Goal: Contribute content: Add original content to the website for others to see

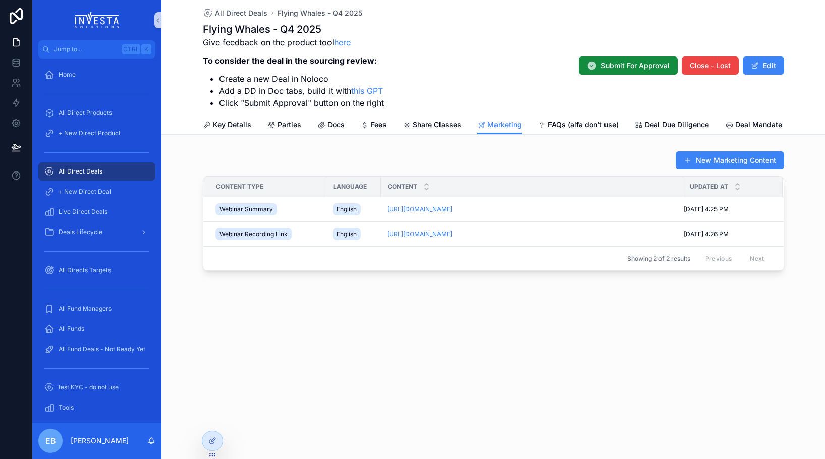
click at [75, 171] on span "All Direct Deals" at bounding box center [81, 172] width 44 height 8
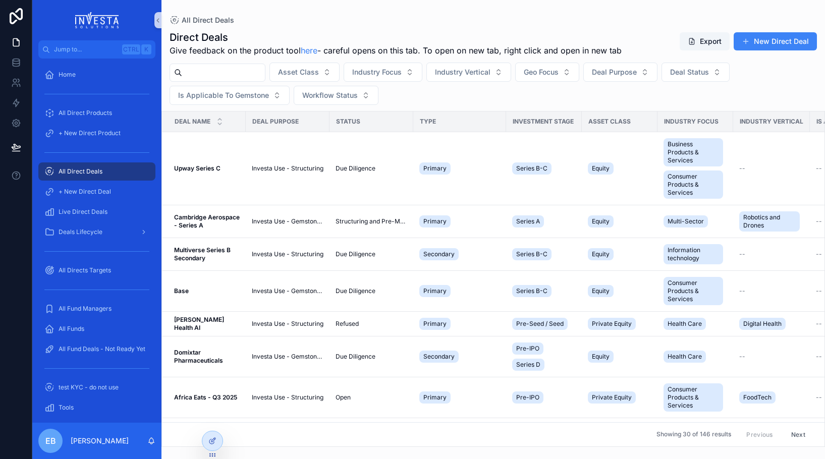
click at [228, 73] on input "scrollable content" at bounding box center [223, 73] width 83 height 14
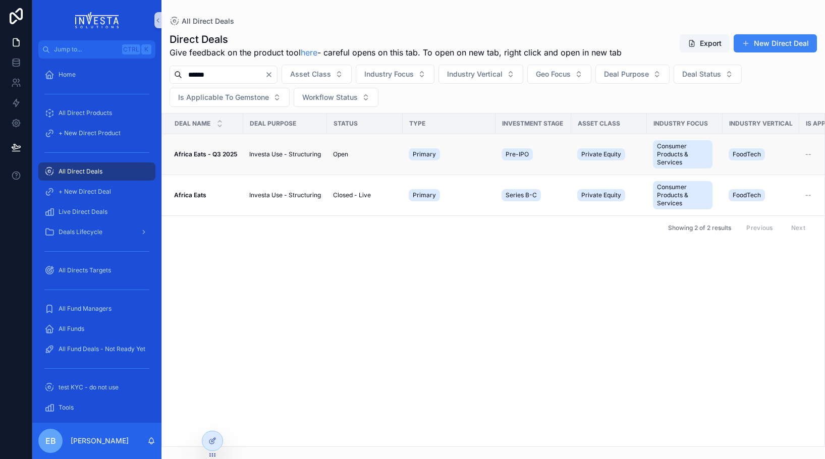
type input "******"
click at [207, 155] on strong "Africa Eats - Q3 2025" at bounding box center [205, 154] width 63 height 8
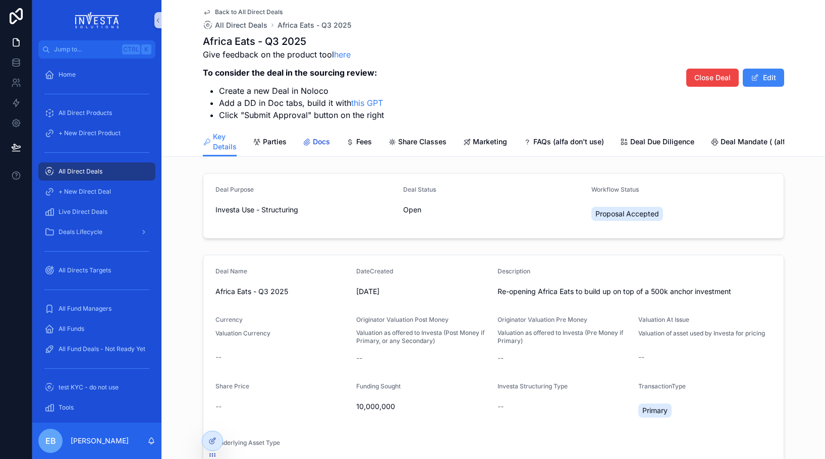
click at [313, 145] on span "Docs" at bounding box center [321, 142] width 17 height 10
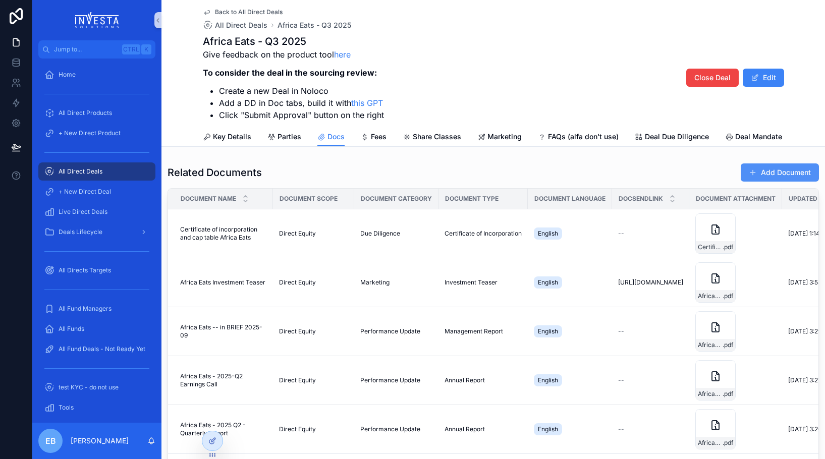
click at [774, 176] on button "Add Document" at bounding box center [780, 172] width 78 height 18
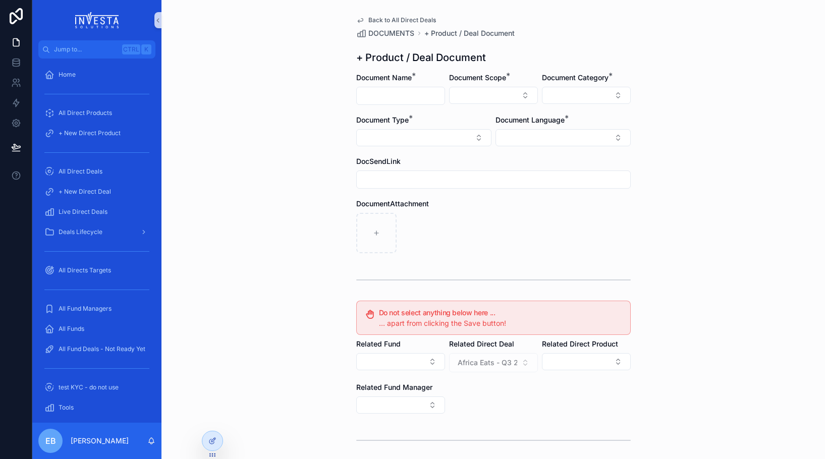
click at [403, 94] on input "scrollable content" at bounding box center [401, 96] width 88 height 14
type input "**********"
click at [488, 89] on button "Select Button" at bounding box center [493, 95] width 89 height 17
click at [497, 137] on div "Direct Equity" at bounding box center [489, 135] width 121 height 16
click at [588, 99] on button "Select Button" at bounding box center [586, 95] width 89 height 17
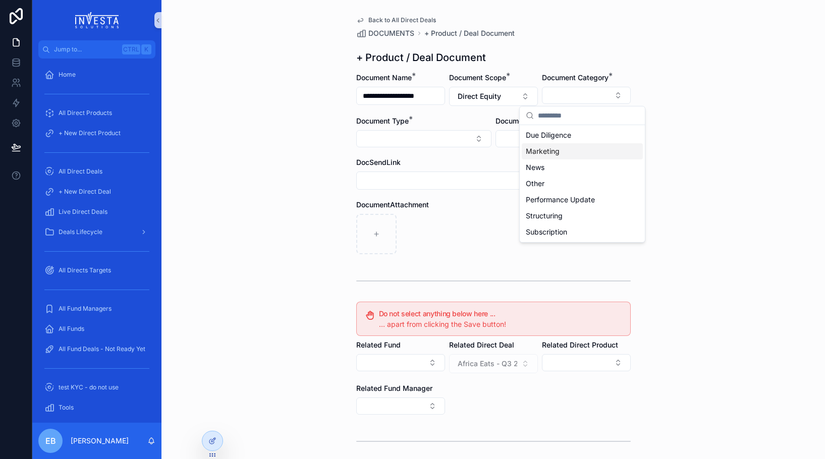
click at [569, 146] on div "Marketing" at bounding box center [582, 151] width 121 height 16
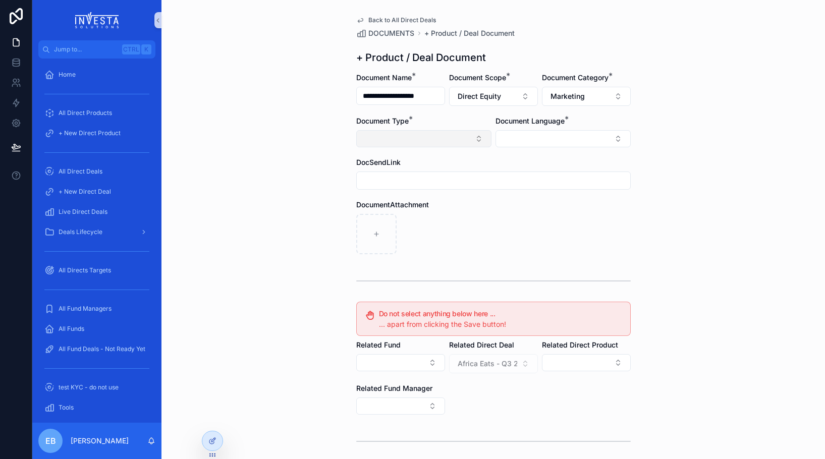
click at [472, 138] on button "Select Button" at bounding box center [423, 138] width 135 height 17
type input "*"
type input "*****"
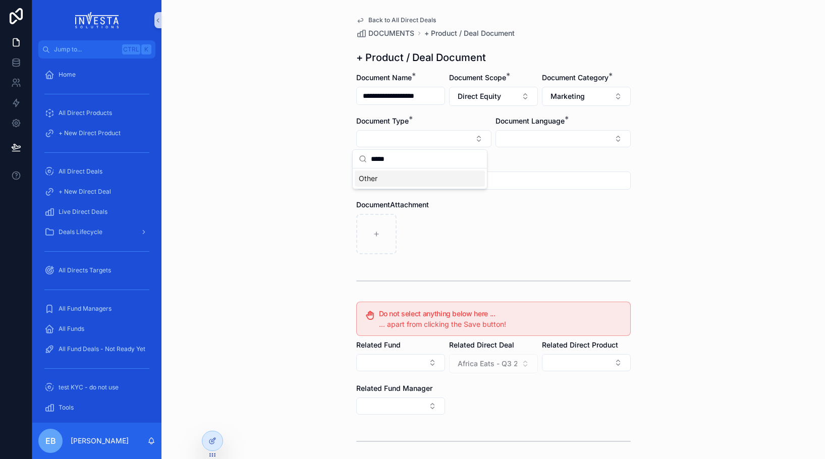
click at [415, 178] on div "Other" at bounding box center [420, 179] width 130 height 16
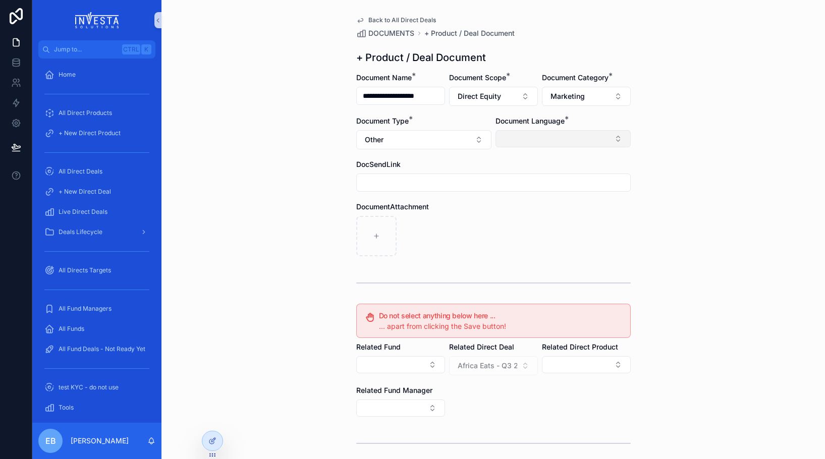
click at [621, 142] on button "Select Button" at bounding box center [563, 138] width 135 height 17
click at [552, 210] on div "English" at bounding box center [559, 211] width 130 height 16
click at [458, 205] on div "DocumentAttachment" at bounding box center [493, 208] width 275 height 10
click at [411, 188] on input "scrollable content" at bounding box center [493, 184] width 273 height 14
paste input "**********"
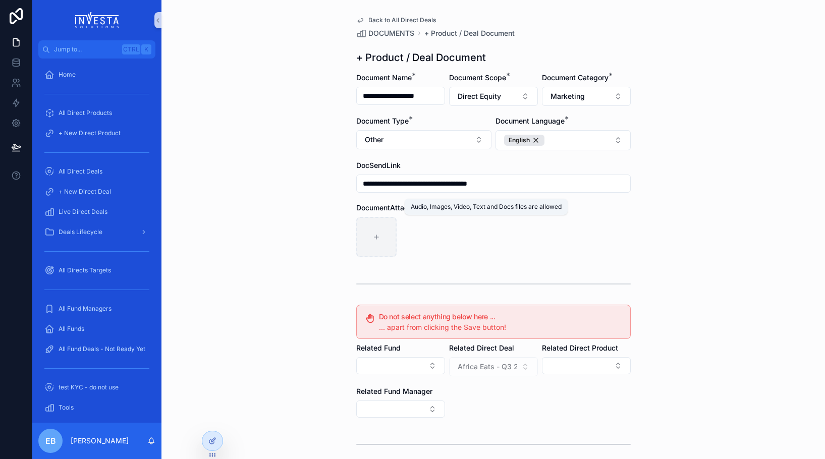
type input "**********"
click at [378, 235] on div "scrollable content" at bounding box center [376, 237] width 40 height 40
type input "**********"
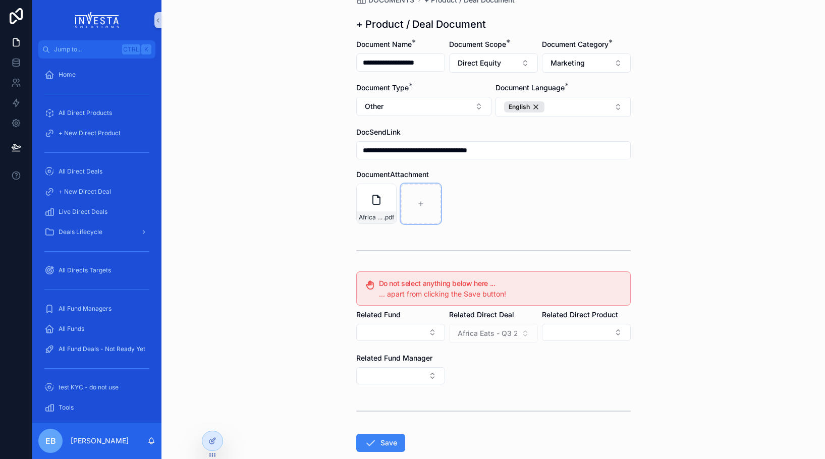
scroll to position [50, 0]
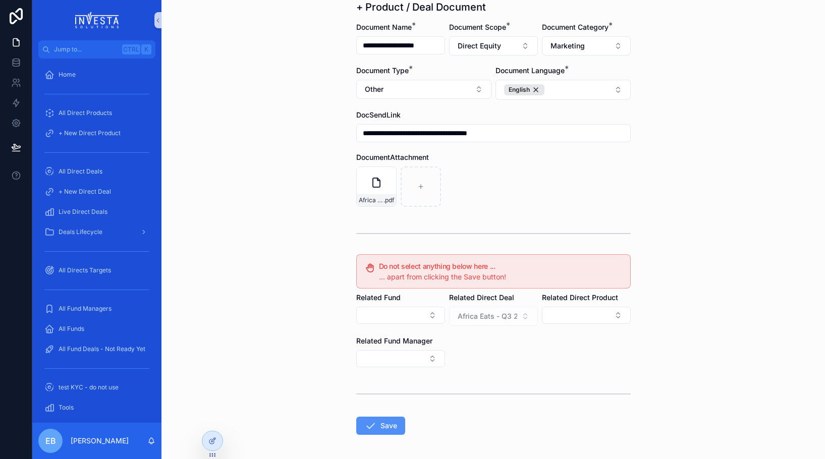
click at [378, 432] on button "Save" at bounding box center [380, 426] width 49 height 18
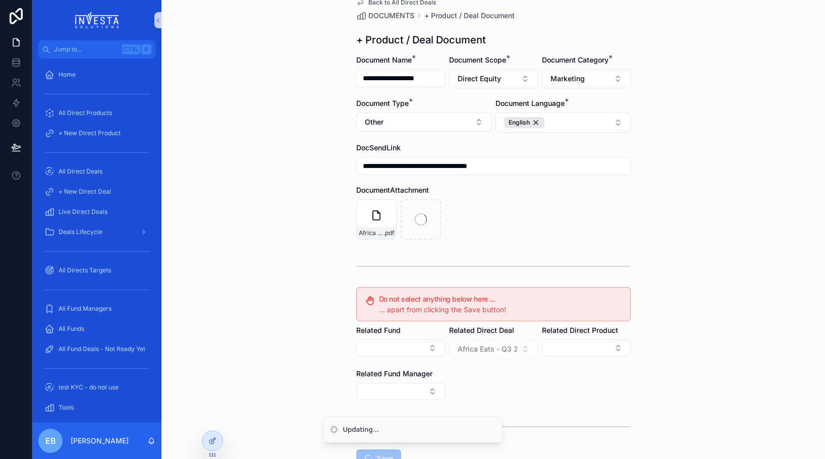
scroll to position [0, 0]
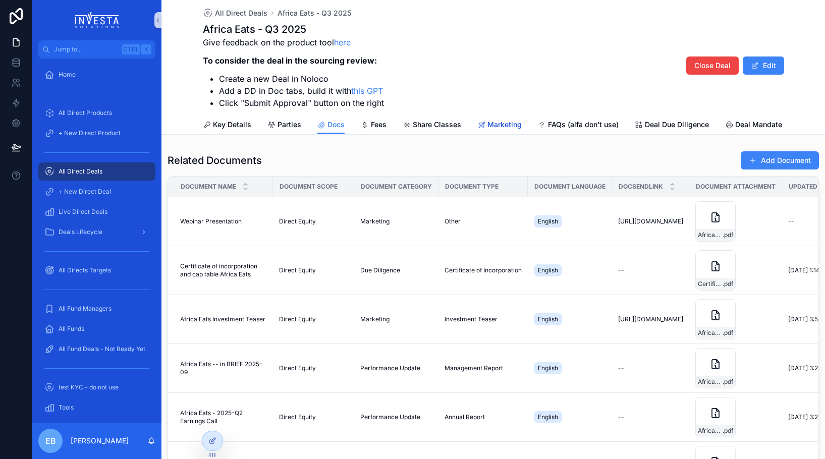
click at [502, 124] on span "Marketing" at bounding box center [504, 125] width 34 height 10
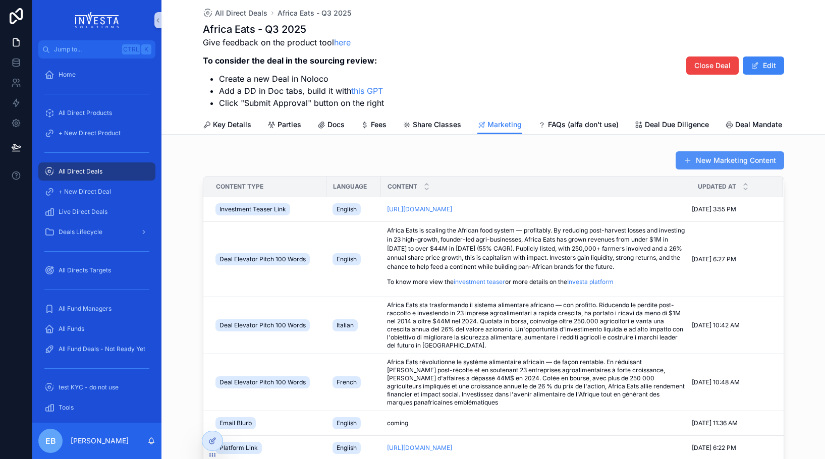
click at [725, 168] on button "New Marketing Content" at bounding box center [730, 160] width 108 height 18
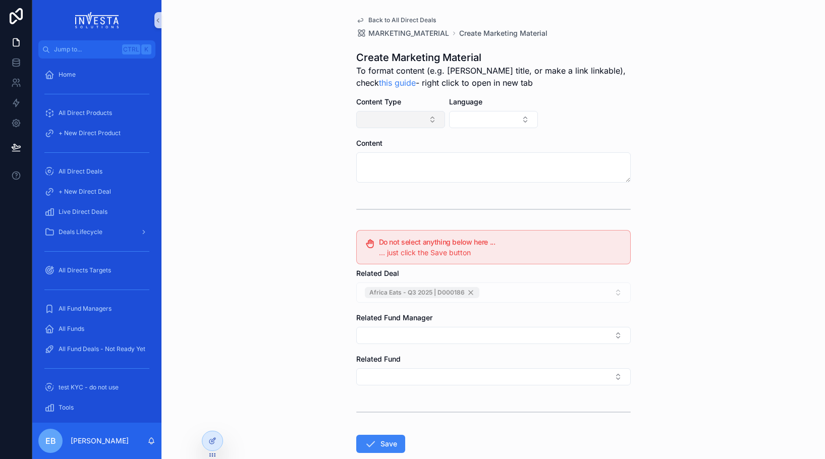
click at [425, 120] on button "Select Button" at bounding box center [400, 119] width 89 height 17
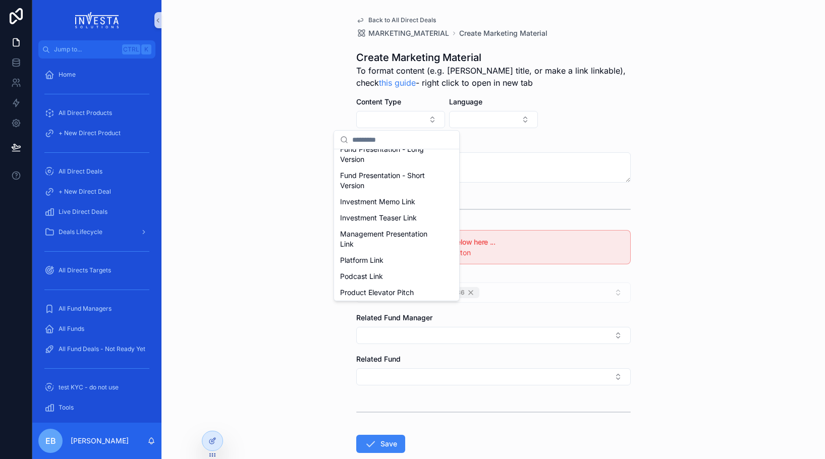
scroll to position [161, 0]
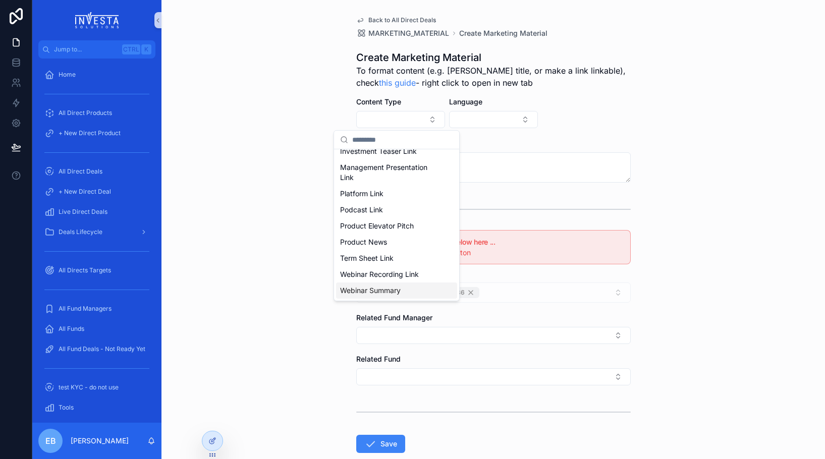
click at [420, 286] on div "Webinar Summary" at bounding box center [396, 291] width 121 height 16
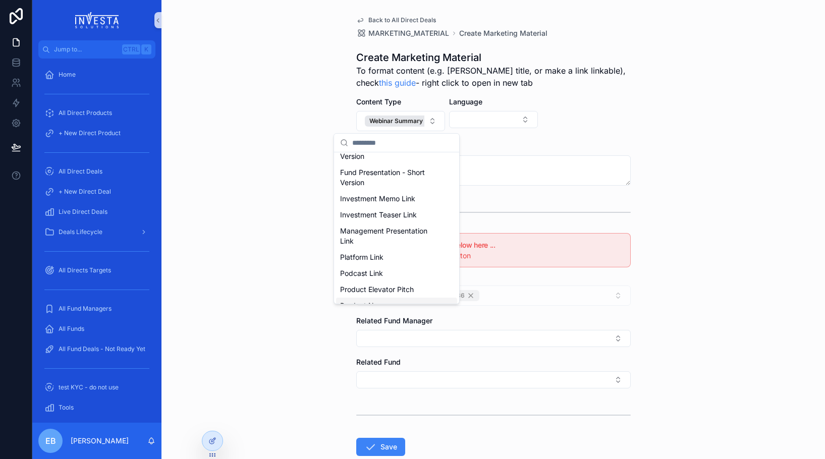
scroll to position [105, 0]
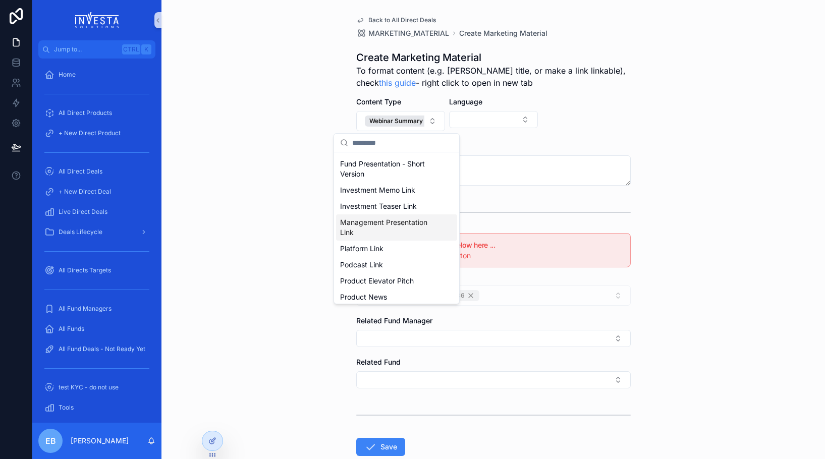
click at [422, 238] on span "Management Presentation Link" at bounding box center [390, 227] width 101 height 20
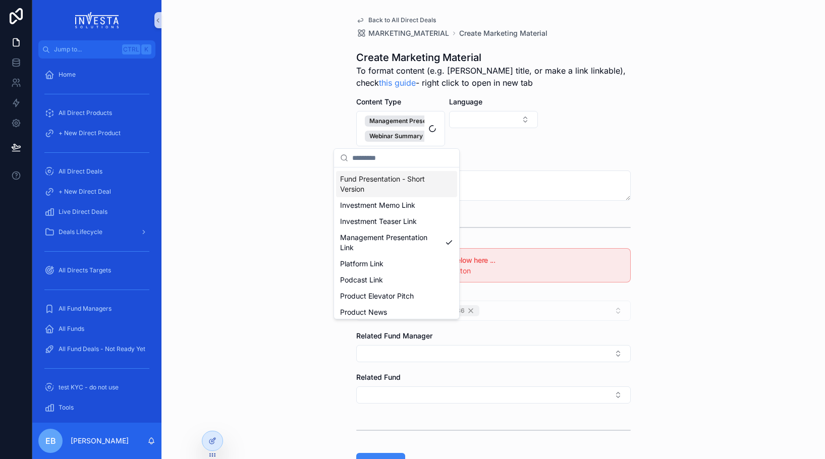
click at [478, 145] on div "Language" at bounding box center [493, 121] width 89 height 49
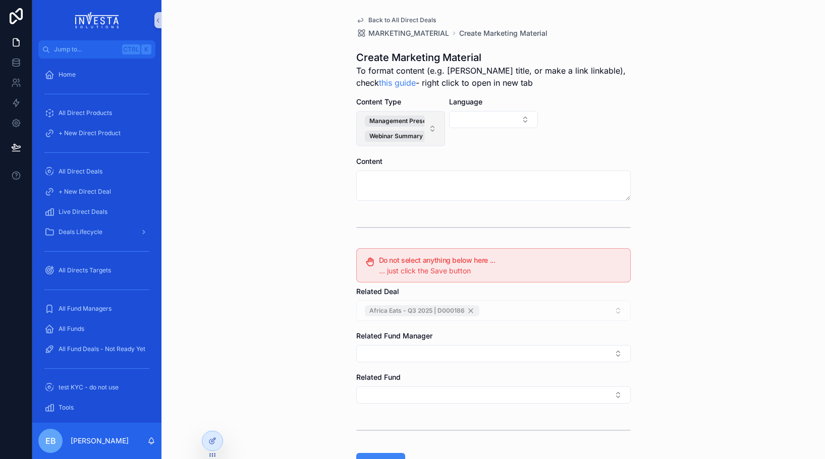
click at [423, 133] on button "Management Presentation Link Webinar Summary" at bounding box center [400, 128] width 89 height 35
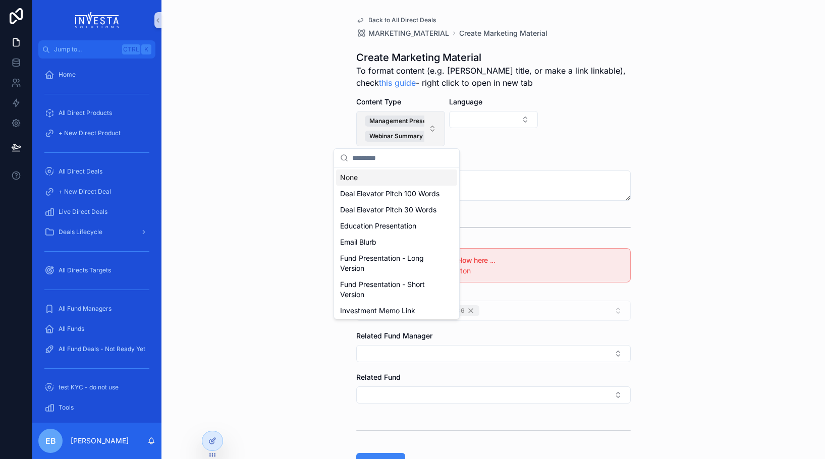
click at [407, 127] on span "Management Presentation Link Webinar Summary" at bounding box center [395, 129] width 60 height 26
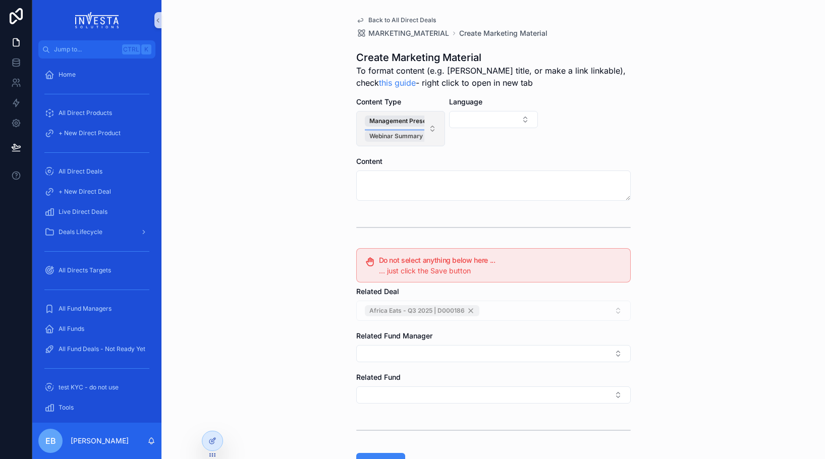
click at [406, 137] on span "Webinar Summary" at bounding box center [395, 136] width 53 height 8
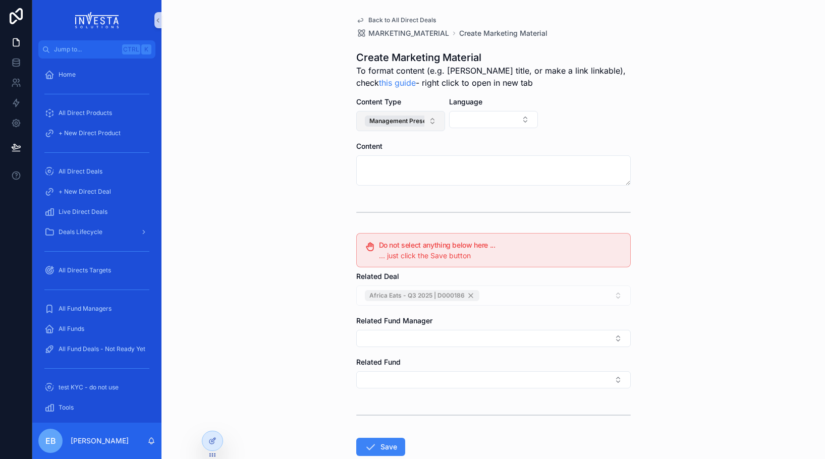
click at [459, 138] on form "Content Type Management Presentation Link Language Content Do not select anythi…" at bounding box center [493, 309] width 275 height 424
click at [427, 122] on button "Management Presentation Link" at bounding box center [400, 121] width 89 height 20
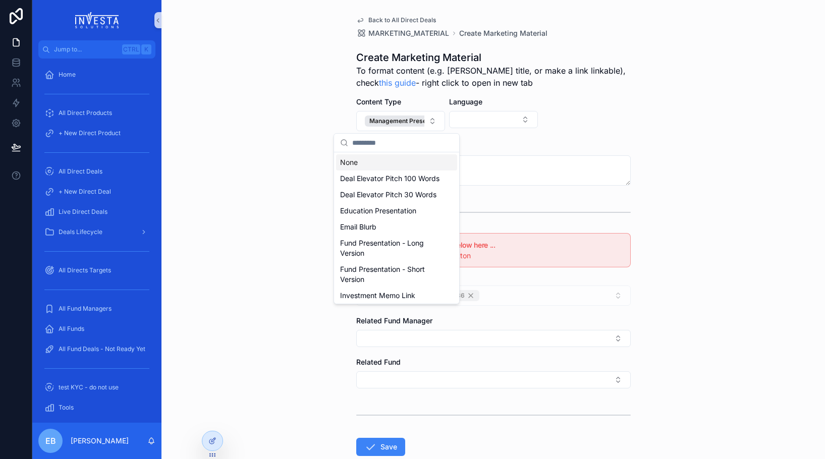
click at [487, 138] on form "Content Type Management Presentation Link Language Content Do not select anythi…" at bounding box center [493, 309] width 275 height 424
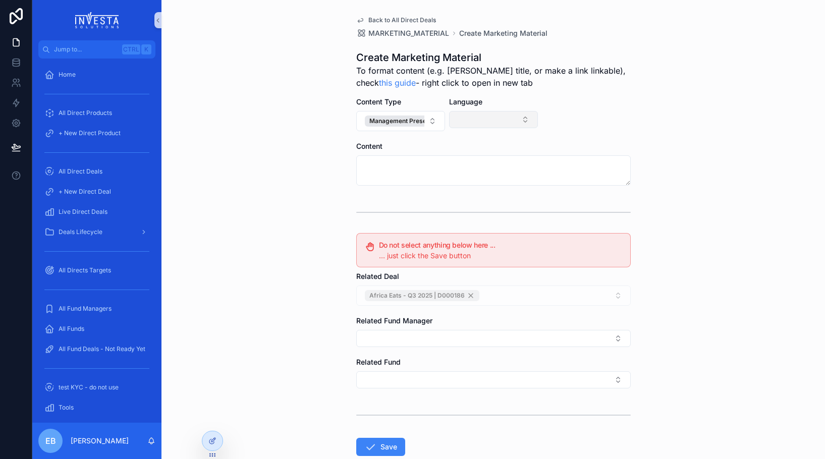
click at [512, 120] on button "Select Button" at bounding box center [493, 119] width 89 height 17
click at [481, 161] on div "English" at bounding box center [489, 159] width 121 height 16
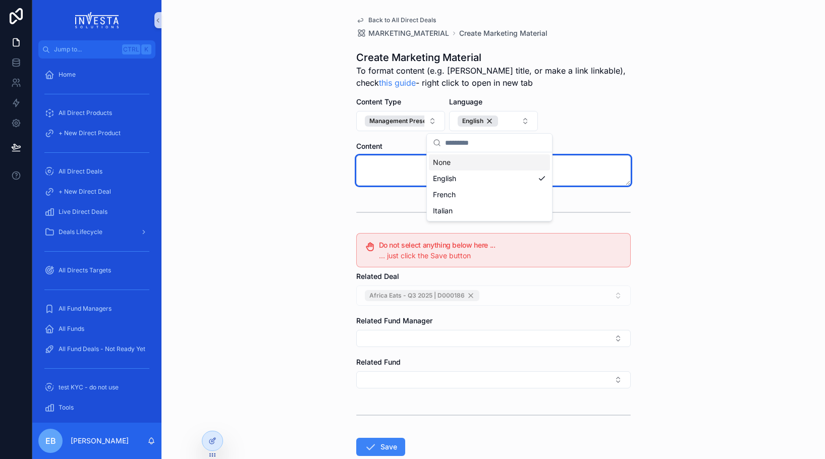
click at [388, 160] on textarea "scrollable content" at bounding box center [493, 170] width 275 height 30
paste textarea "**********"
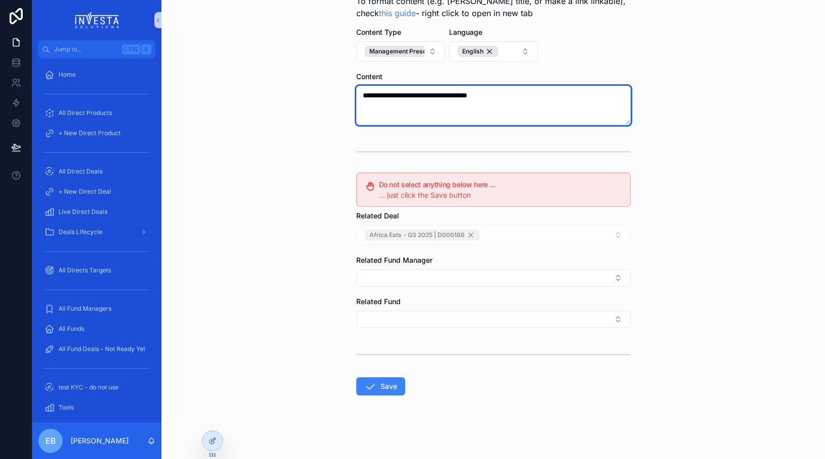
scroll to position [71, 0]
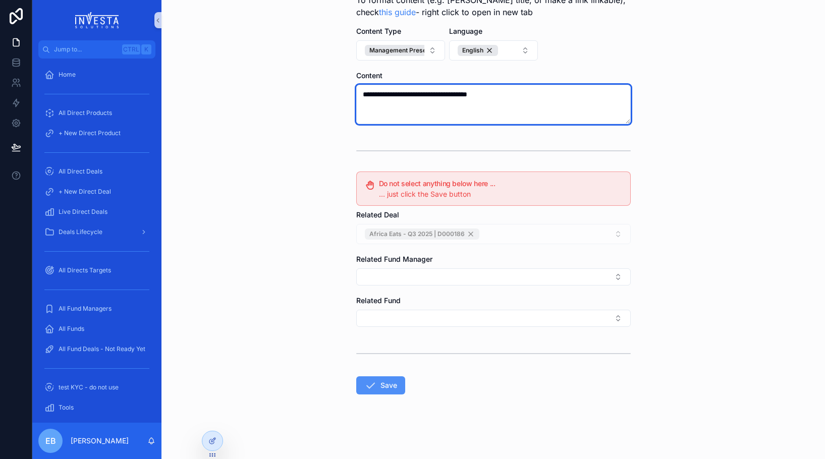
type textarea "**********"
click at [376, 381] on button "Save" at bounding box center [380, 385] width 49 height 18
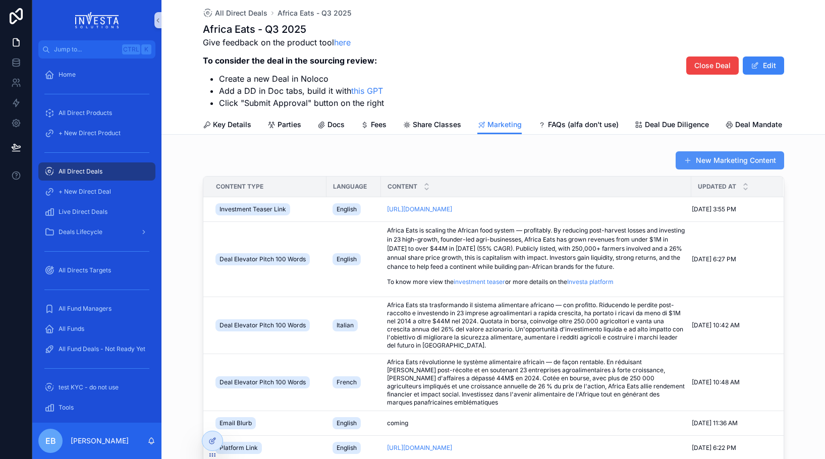
click at [698, 170] on button "New Marketing Content" at bounding box center [730, 160] width 108 height 18
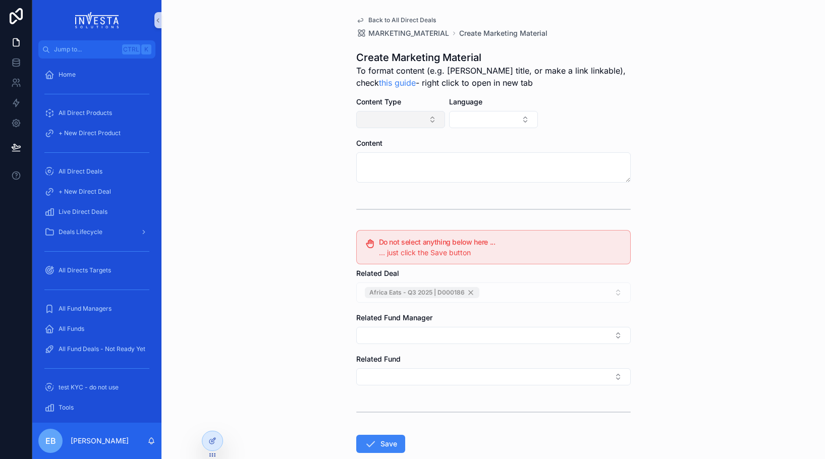
click at [402, 120] on button "Select Button" at bounding box center [400, 119] width 89 height 17
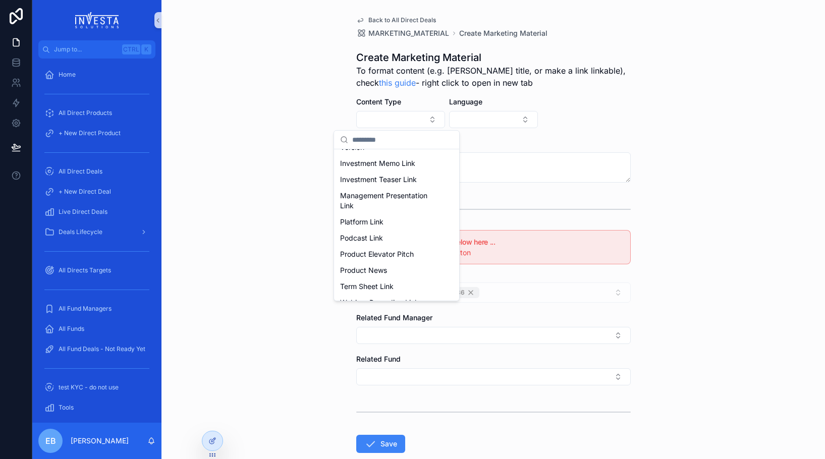
scroll to position [161, 0]
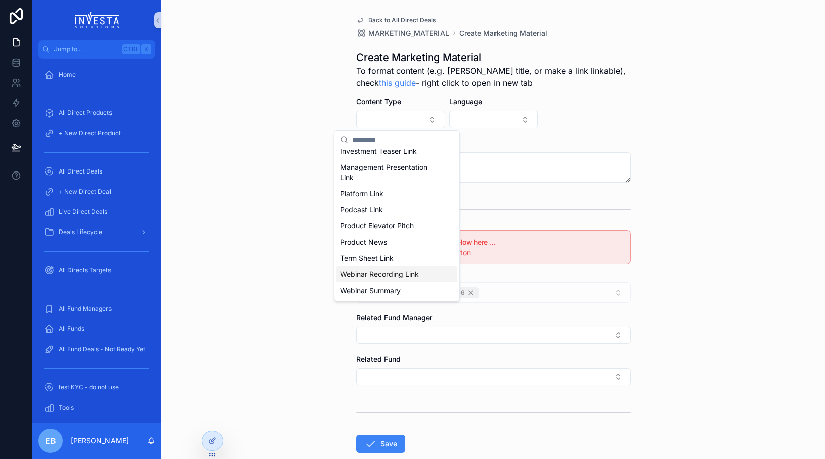
click at [400, 272] on span "Webinar Recording Link" at bounding box center [379, 274] width 79 height 10
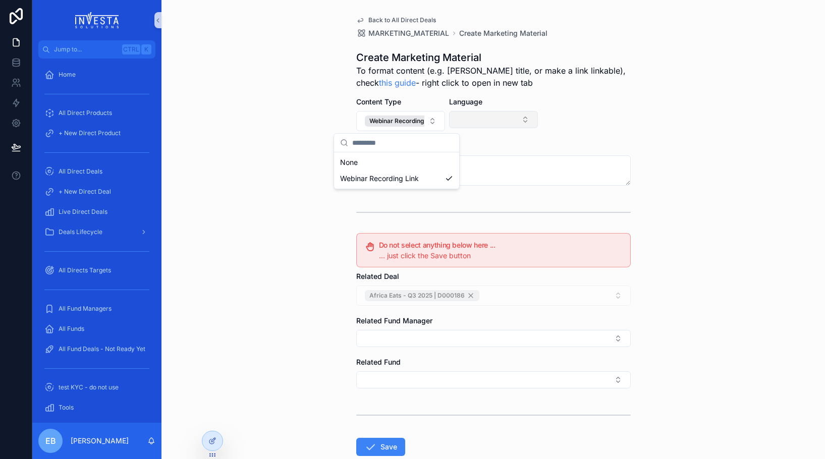
scroll to position [0, 0]
click at [498, 116] on button "Select Button" at bounding box center [493, 119] width 89 height 17
click at [485, 158] on div "English" at bounding box center [489, 159] width 121 height 16
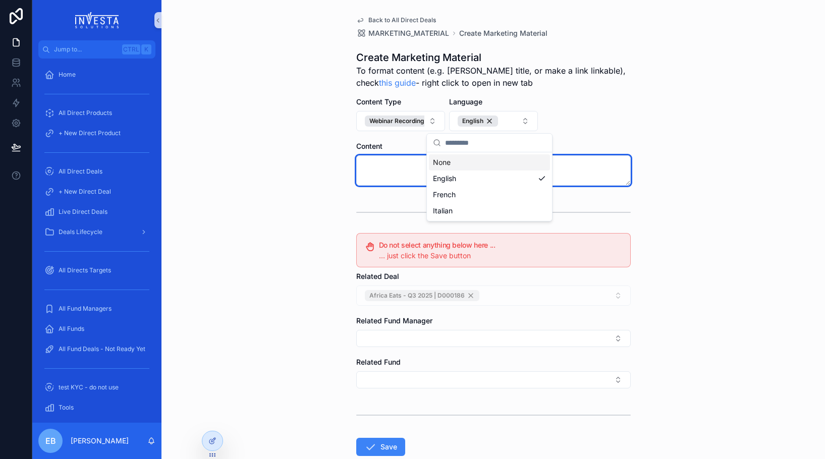
click at [374, 170] on textarea "scrollable content" at bounding box center [493, 170] width 275 height 30
paste textarea "**********"
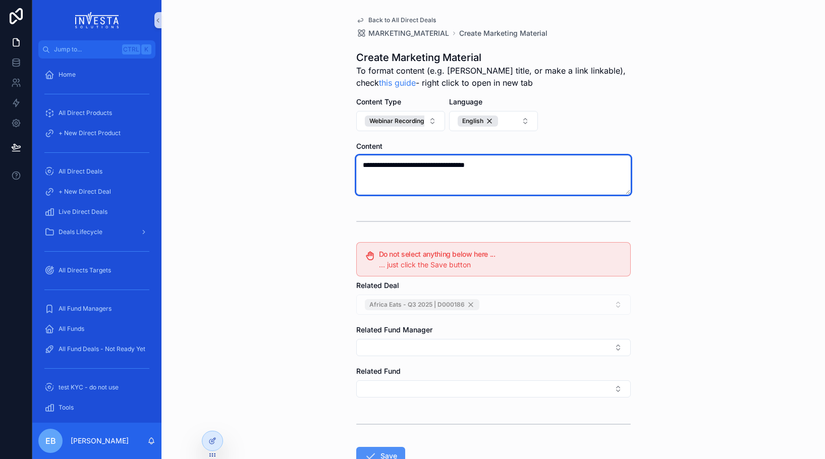
type textarea "**********"
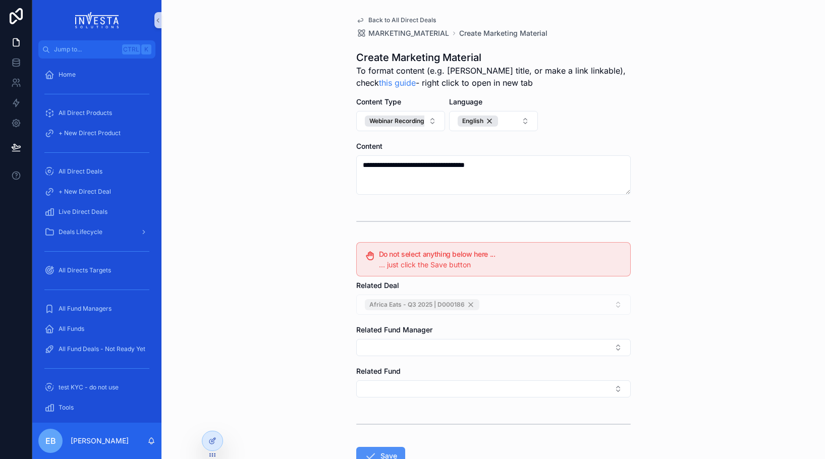
click at [395, 449] on button "Save" at bounding box center [380, 456] width 49 height 18
